Goal: Check status

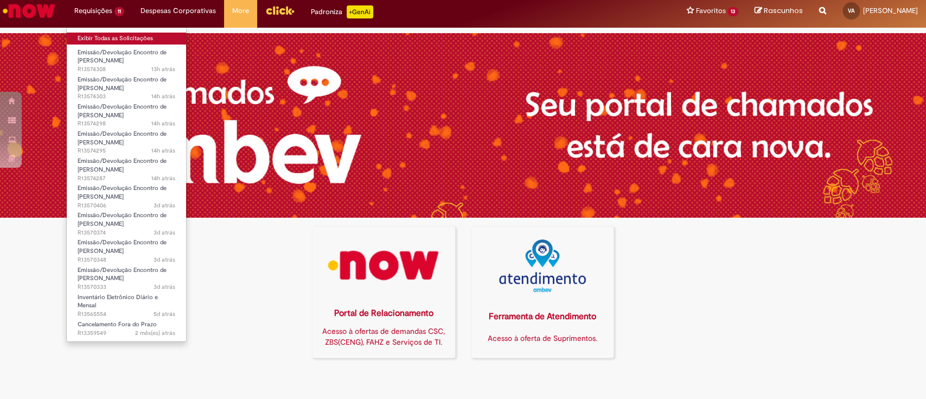
click at [103, 36] on link "Exibir Todas as Solicitações" at bounding box center [126, 39] width 119 height 12
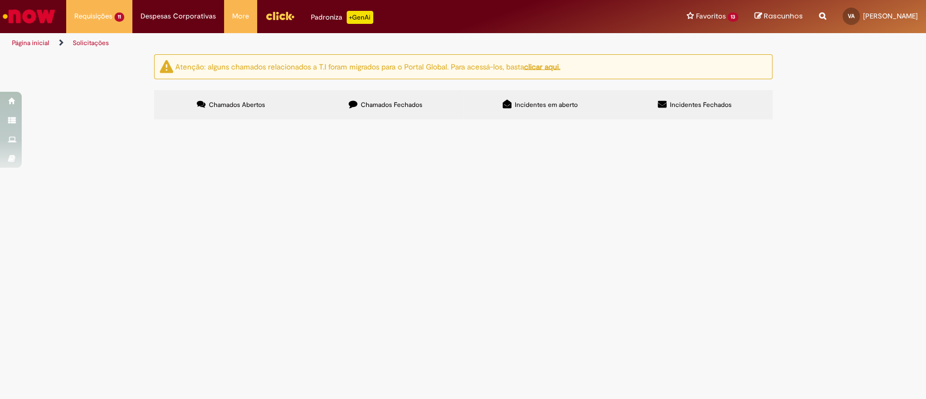
scroll to position [53, 0]
click at [0, 0] on span "Em Validação" at bounding box center [0, 0] width 0 height 0
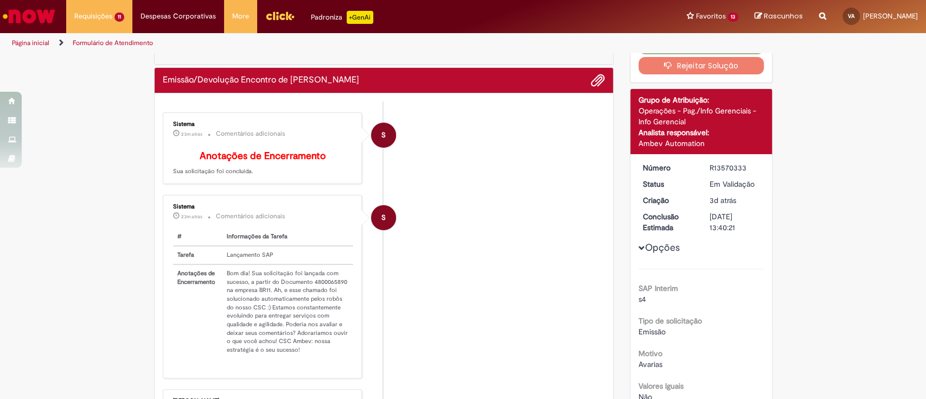
scroll to position [72, 0]
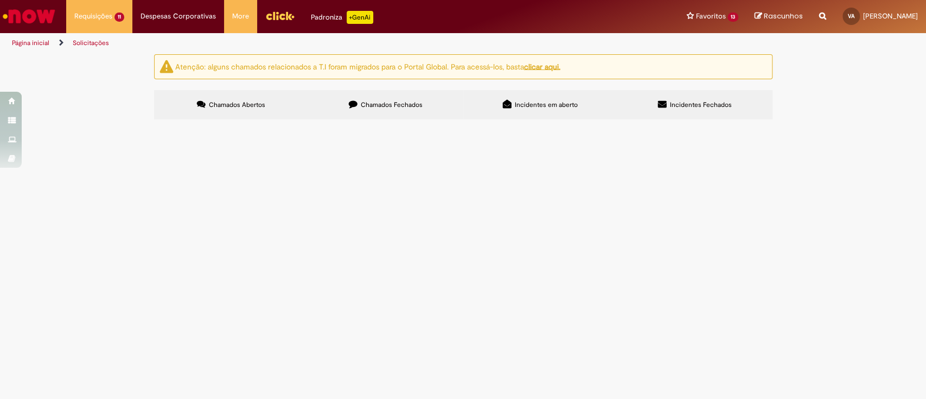
click at [0, 0] on span "Em Validação" at bounding box center [0, 0] width 0 height 0
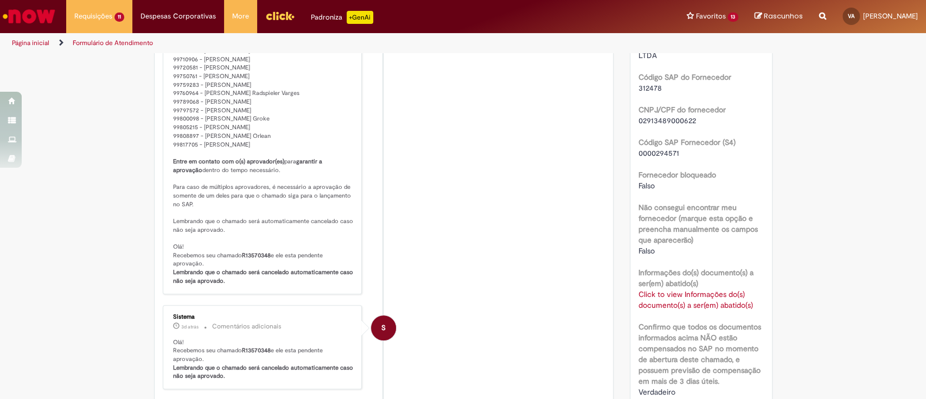
scroll to position [651, 0]
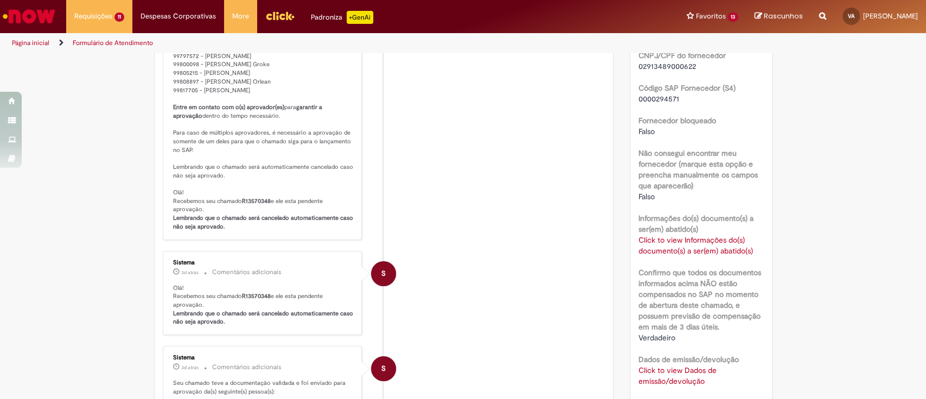
click at [715, 247] on link "Click to view Informações do(s) documento(s) a ser(em) abatido(s)" at bounding box center [695, 245] width 114 height 21
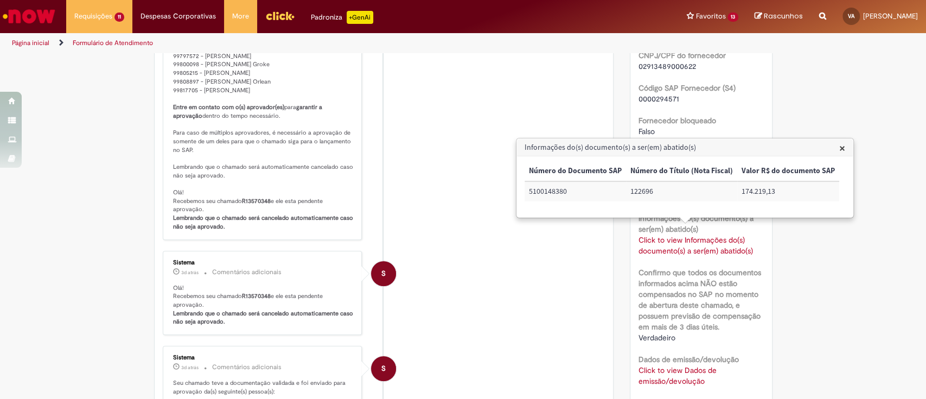
click at [839, 147] on span "×" at bounding box center [842, 147] width 6 height 15
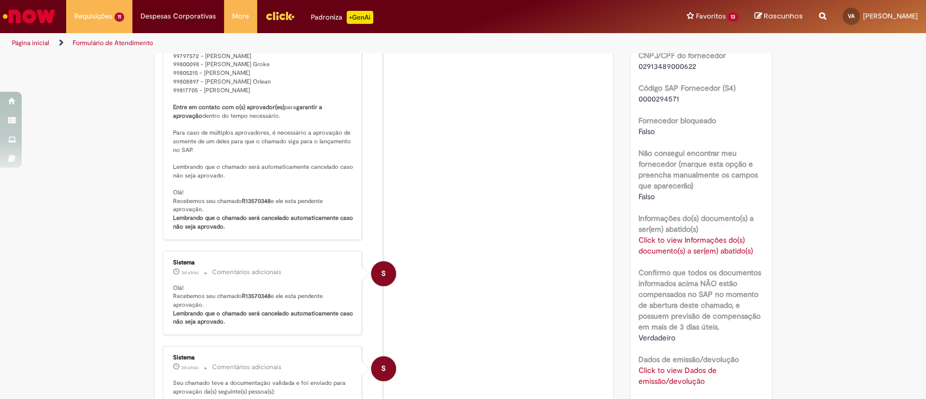
click at [679, 247] on link "Click to view Informações do(s) documento(s) a ser(em) abatido(s)" at bounding box center [695, 245] width 114 height 21
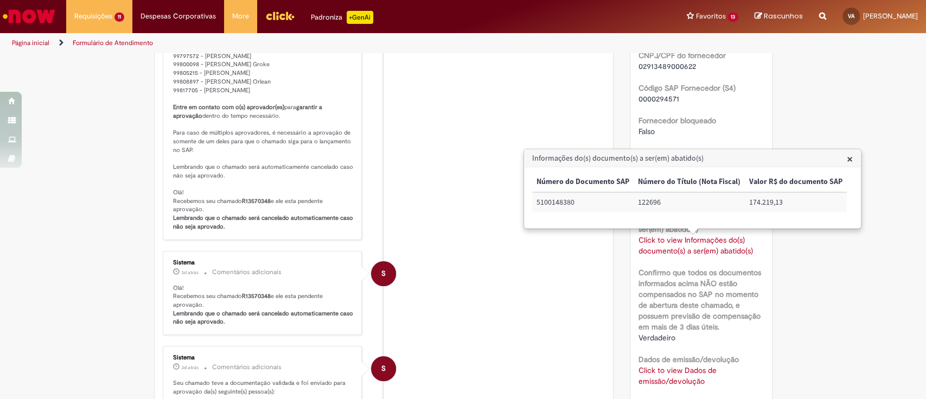
click at [679, 247] on link "Click to view Informações do(s) documento(s) a ser(em) abatido(s)" at bounding box center [695, 245] width 114 height 21
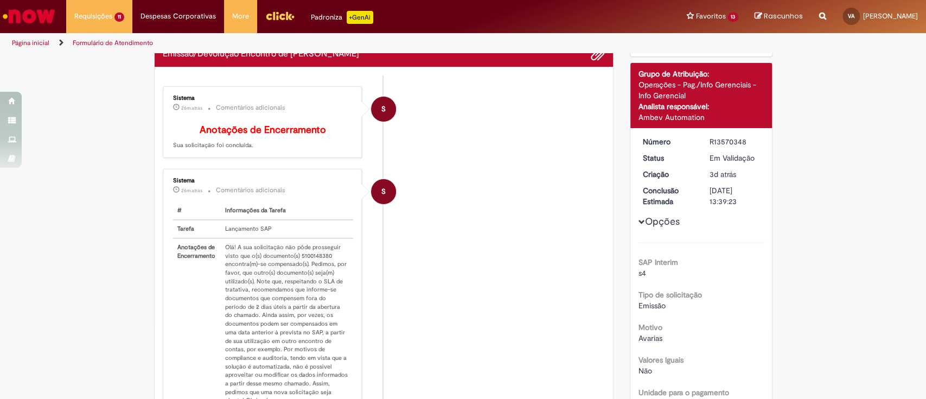
scroll to position [0, 0]
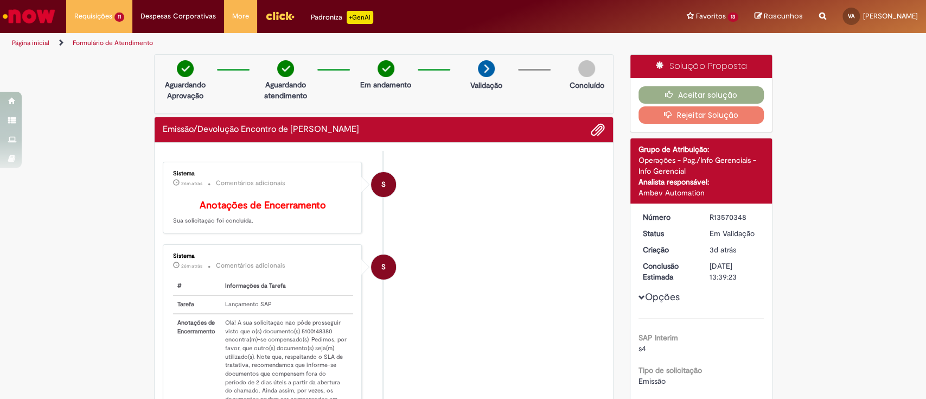
click at [701, 116] on button "Rejeitar Solução" at bounding box center [700, 114] width 125 height 17
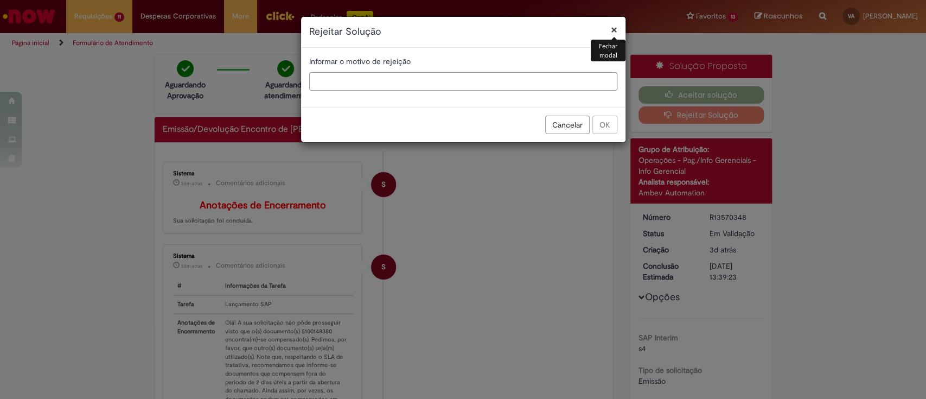
click at [444, 78] on input "text" at bounding box center [463, 81] width 308 height 18
type input "**********"
drag, startPoint x: 603, startPoint y: 118, endPoint x: 471, endPoint y: 152, distance: 136.0
click at [601, 119] on button "OK" at bounding box center [604, 125] width 25 height 18
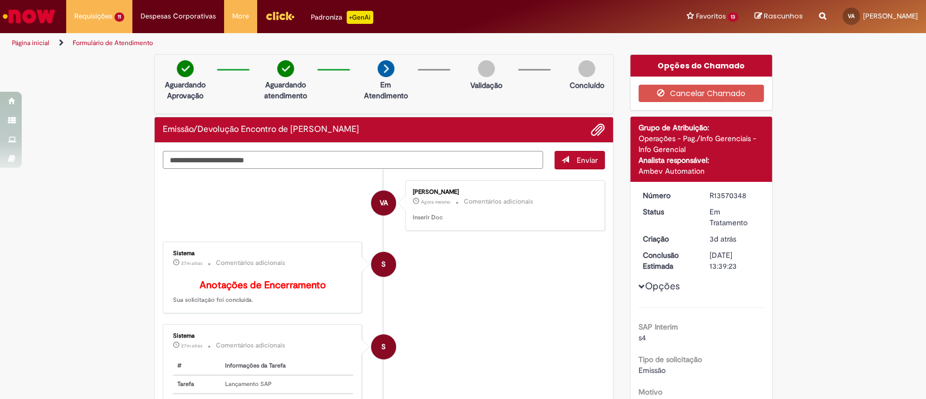
click at [292, 158] on textarea "Digite sua mensagem aqui..." at bounding box center [353, 160] width 381 height 18
paste textarea "**********"
type textarea "**********"
click at [577, 160] on span "Enviar" at bounding box center [587, 160] width 21 height 10
click at [583, 156] on span "Enviar" at bounding box center [580, 160] width 50 height 18
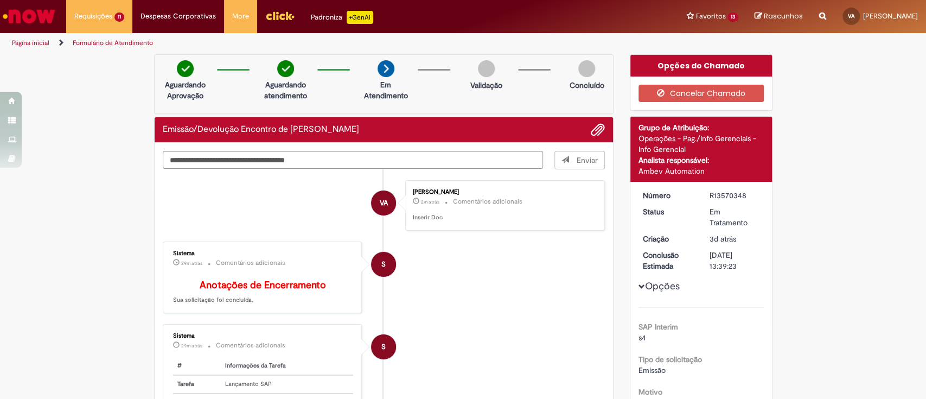
drag, startPoint x: 312, startPoint y: 206, endPoint x: 444, endPoint y: 187, distance: 132.7
click at [312, 206] on li "VA Vanio Marques Almeida 2m atrás 2 minutos atrás Comentários adicionais Inseri…" at bounding box center [384, 205] width 443 height 50
click at [566, 167] on span "Enviar" at bounding box center [580, 160] width 50 height 18
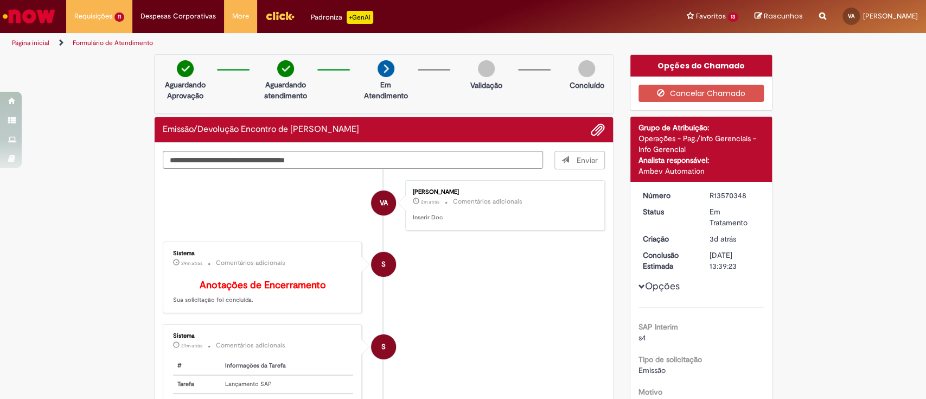
click at [566, 167] on span "Enviar" at bounding box center [580, 160] width 50 height 18
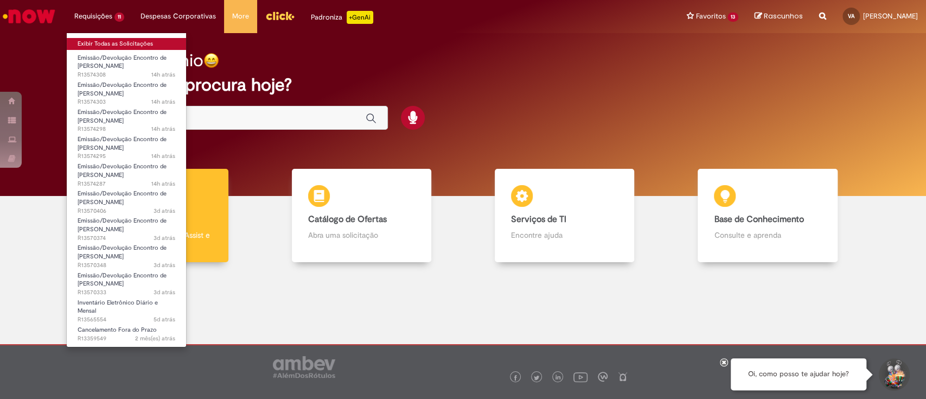
click at [108, 40] on link "Exibir Todas as Solicitações" at bounding box center [126, 44] width 119 height 12
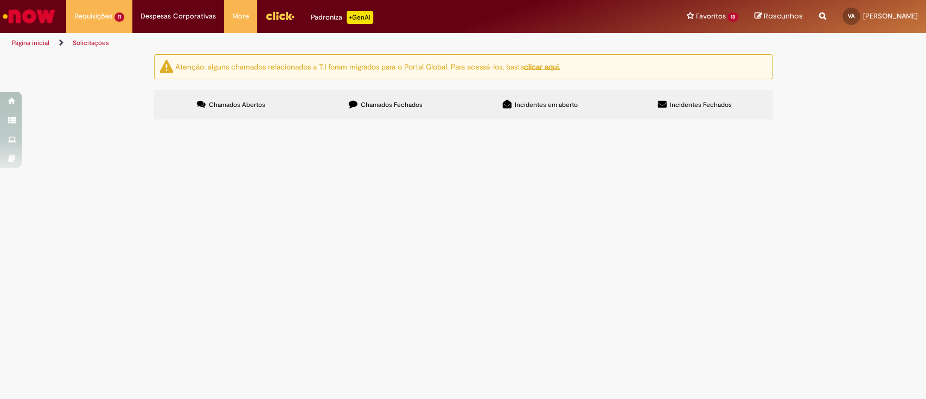
click at [854, 123] on div "Atenção: alguns chamados relacionados a T.I foram migrados para o Portal Global…" at bounding box center [463, 88] width 926 height 68
click at [0, 0] on span "Cobrança Anomalias Empurrada 01-08 até 31-08 - [GEOGRAPHIC_DATA]" at bounding box center [0, 0] width 0 height 0
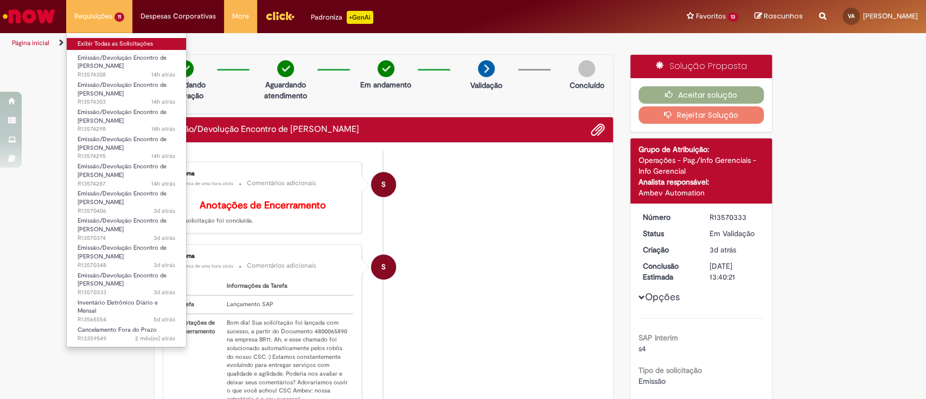
click at [103, 41] on link "Exibir Todas as Solicitações" at bounding box center [126, 44] width 119 height 12
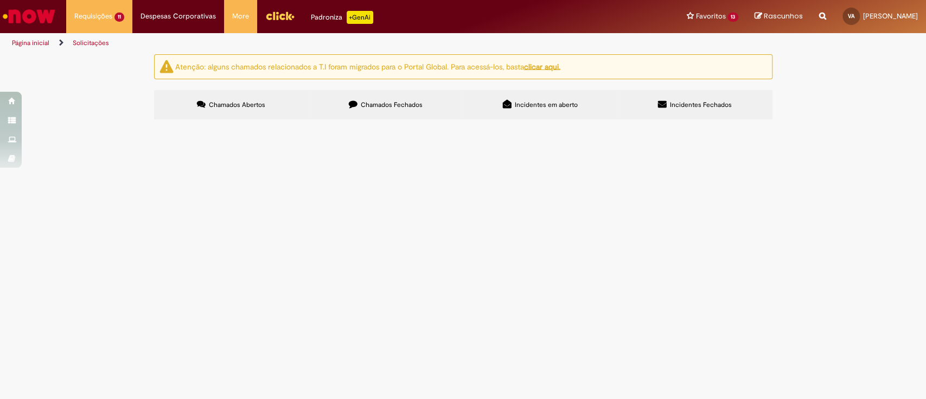
scroll to position [53, 0]
click at [0, 0] on span "COBRANÇA QUEBRA EM [GEOGRAPHIC_DATA]: 01/08 - 31/08 - LOG20" at bounding box center [0, 0] width 0 height 0
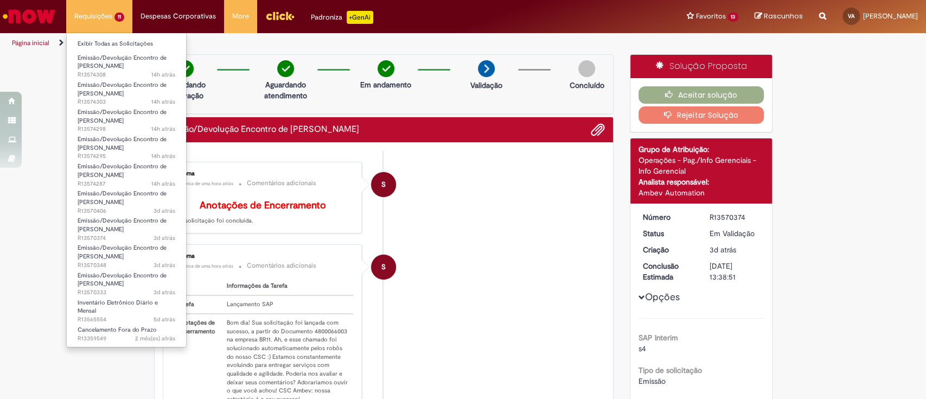
click at [100, 50] on li "Emissão/Devolução Encontro de Contas Fornecedor 14h atrás 14 horas atrás R13574…" at bounding box center [126, 62] width 119 height 25
click at [97, 46] on link "Exibir Todas as Solicitações" at bounding box center [126, 44] width 119 height 12
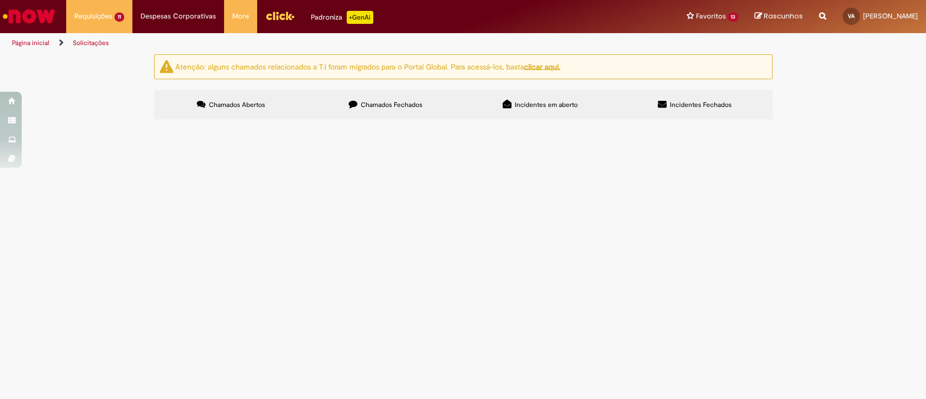
click at [0, 0] on span "REFUGO - EMPURRADA Cobrança Ago/2025" at bounding box center [0, 0] width 0 height 0
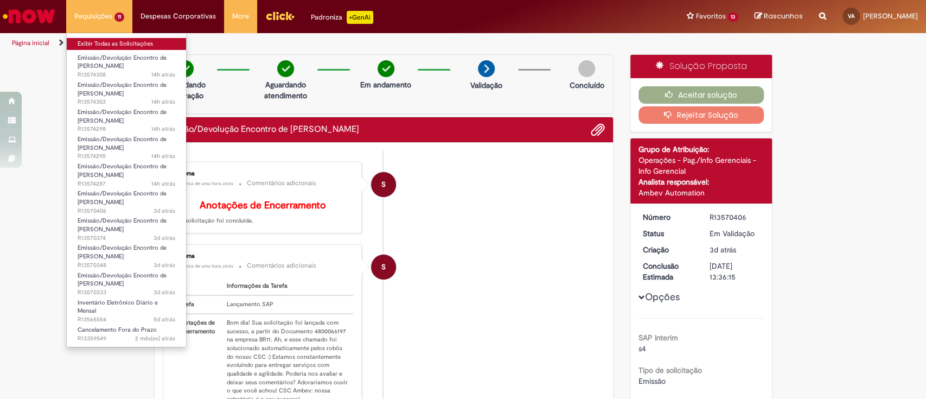
click at [99, 42] on link "Exibir Todas as Solicitações" at bounding box center [126, 44] width 119 height 12
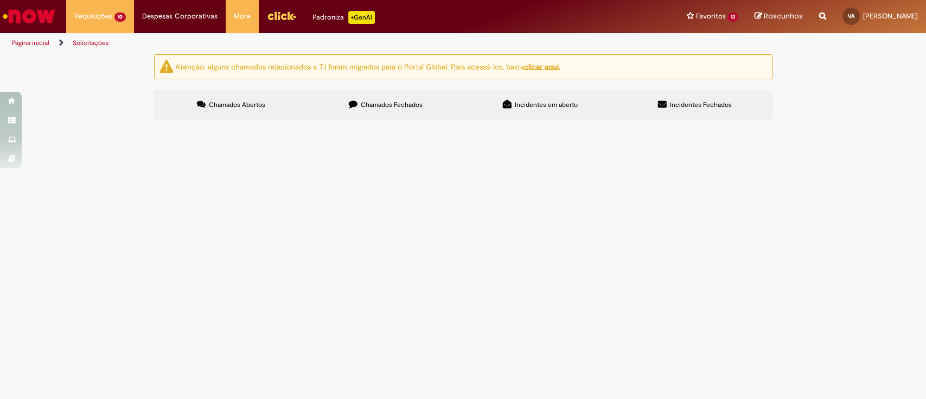
scroll to position [34, 0]
